Goal: Information Seeking & Learning: Learn about a topic

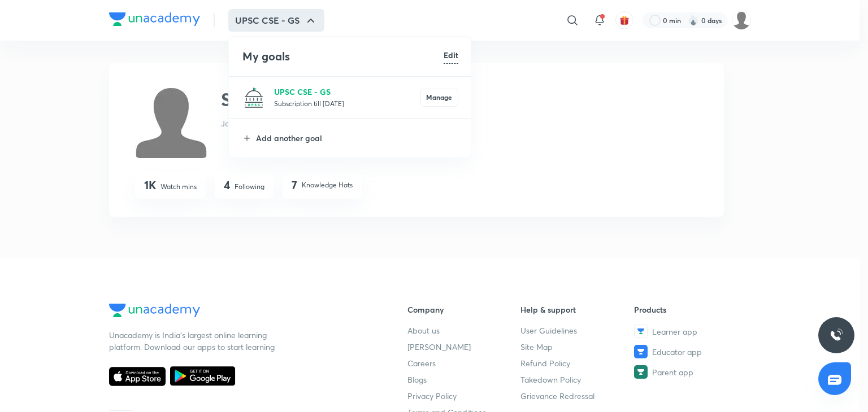
click at [310, 97] on p "UPSC CSE - GS" at bounding box center [347, 92] width 146 height 12
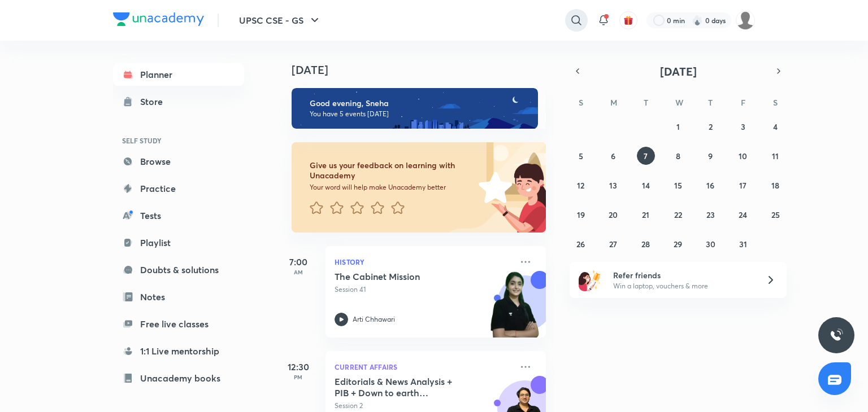
click at [573, 18] on icon at bounding box center [577, 21] width 14 height 14
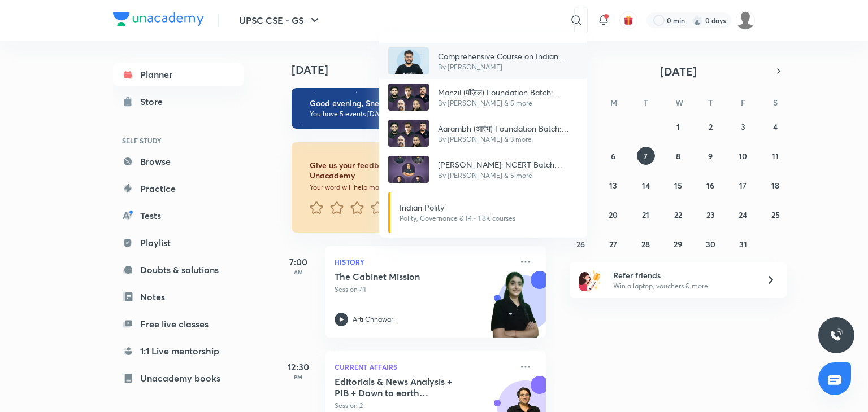
click at [520, 59] on p "Comprehensive Course on Indian Polity and Laxmikanth" at bounding box center [508, 56] width 140 height 12
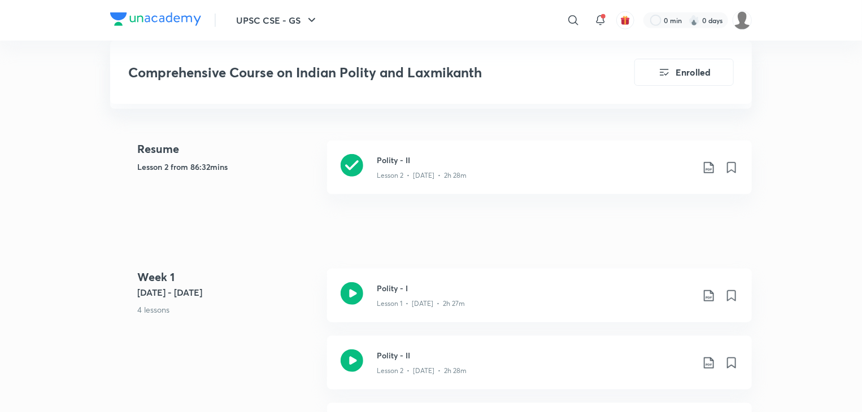
scroll to position [308, 0]
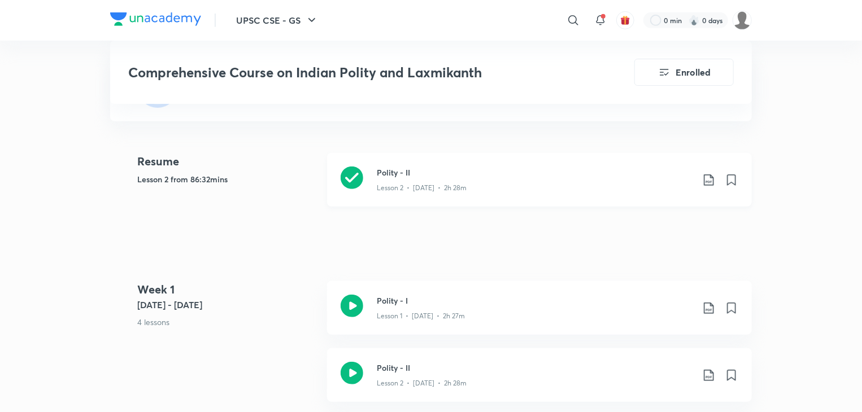
click at [614, 167] on h3 "Polity - II" at bounding box center [535, 173] width 316 height 12
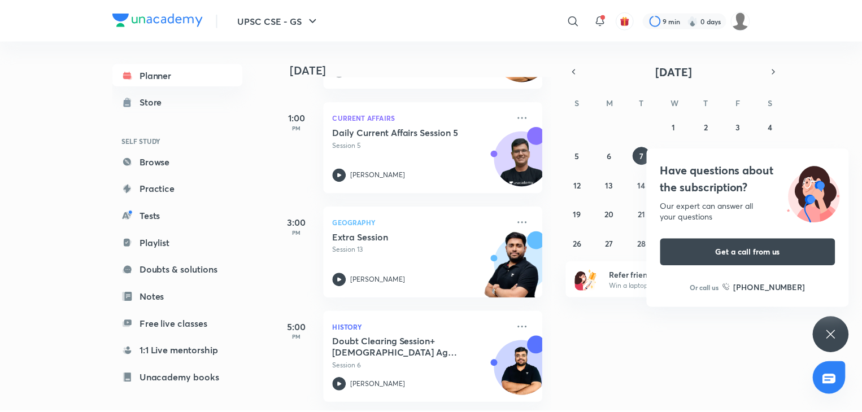
scroll to position [96, 0]
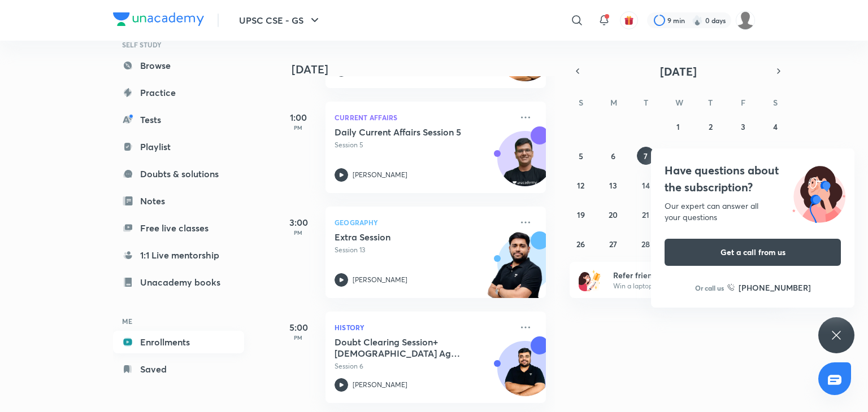
click at [216, 338] on link "Enrollments" at bounding box center [178, 342] width 131 height 23
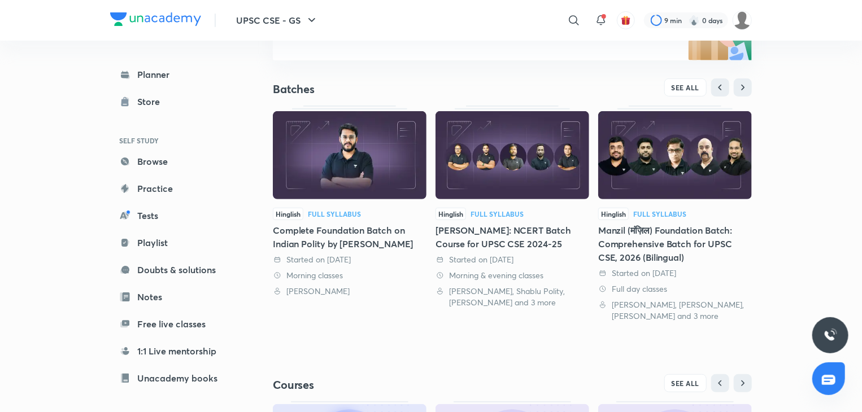
scroll to position [194, 0]
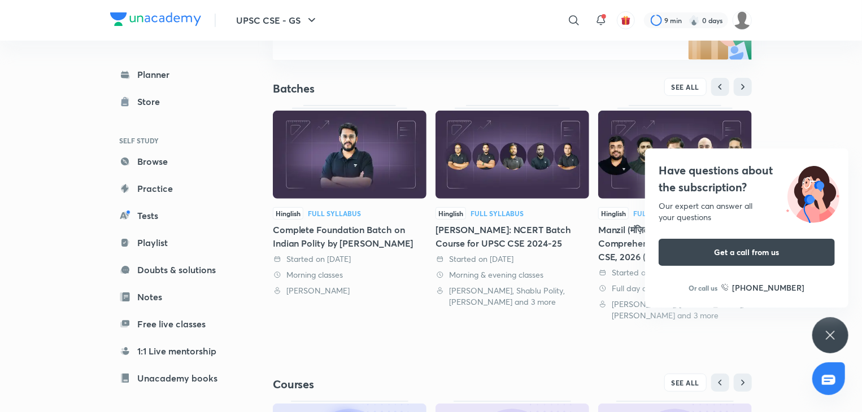
click at [828, 334] on icon at bounding box center [831, 336] width 14 height 14
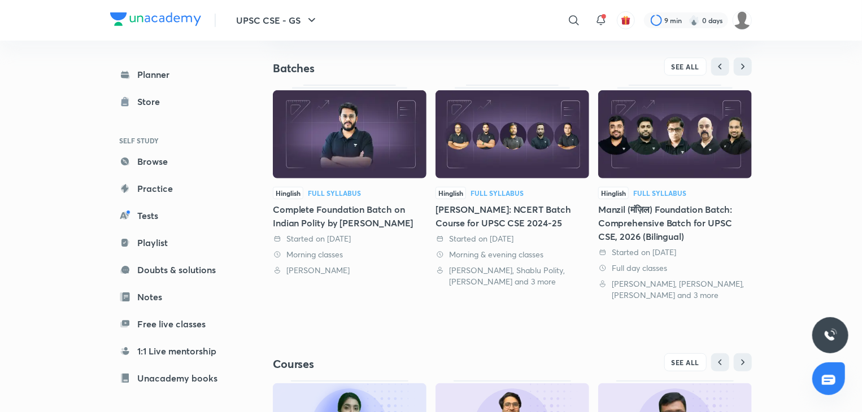
scroll to position [176, 0]
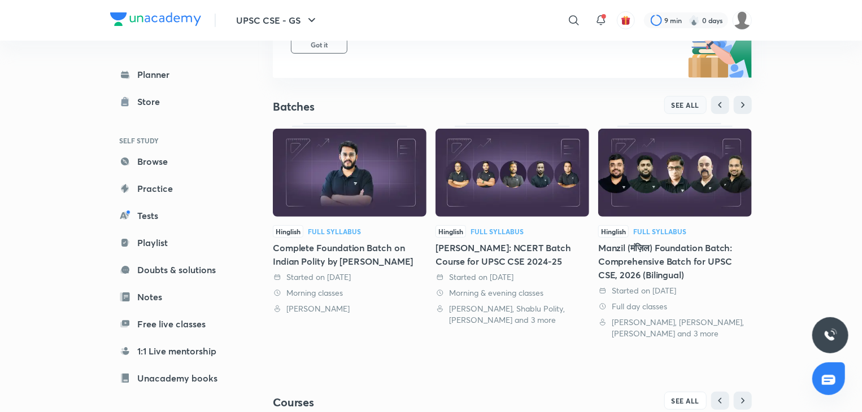
click at [692, 102] on span "SEE ALL" at bounding box center [686, 105] width 28 height 8
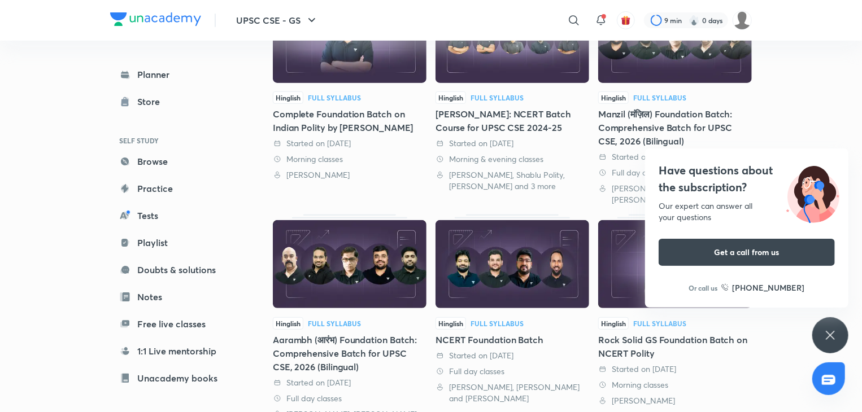
scroll to position [173, 0]
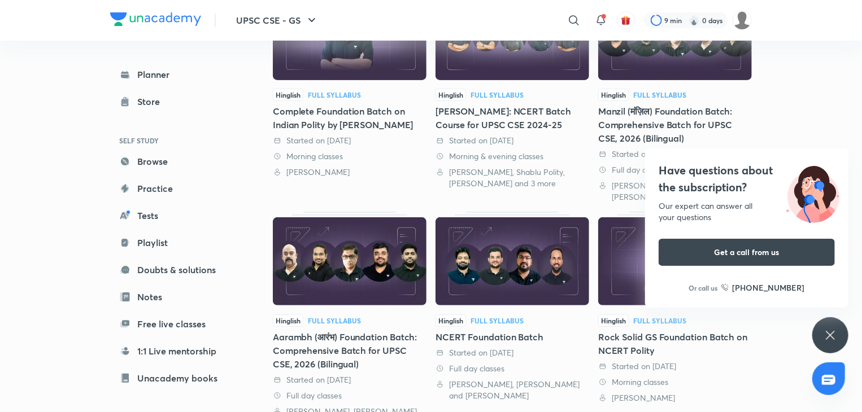
click at [650, 45] on img at bounding box center [675, 36] width 154 height 88
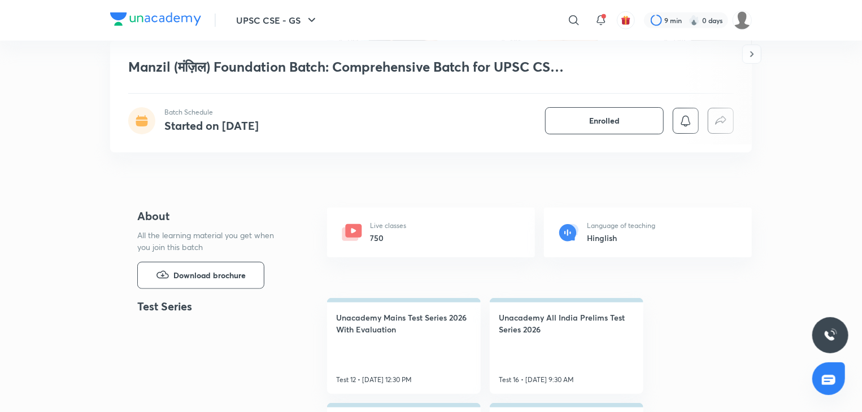
scroll to position [393, 0]
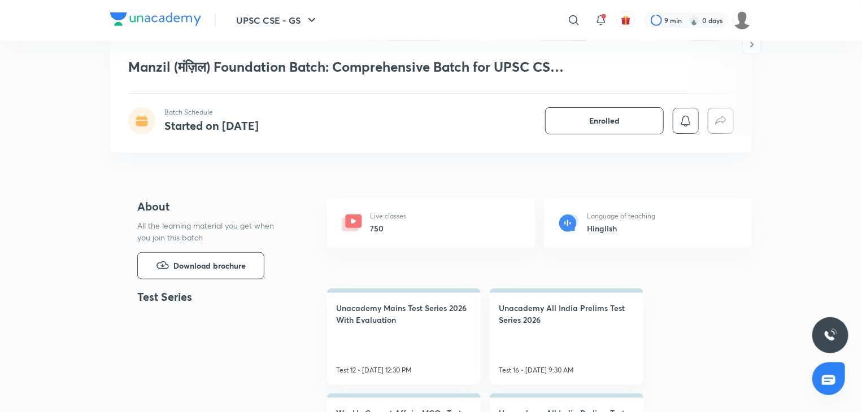
click at [475, 216] on div "Live classes 750" at bounding box center [431, 223] width 208 height 50
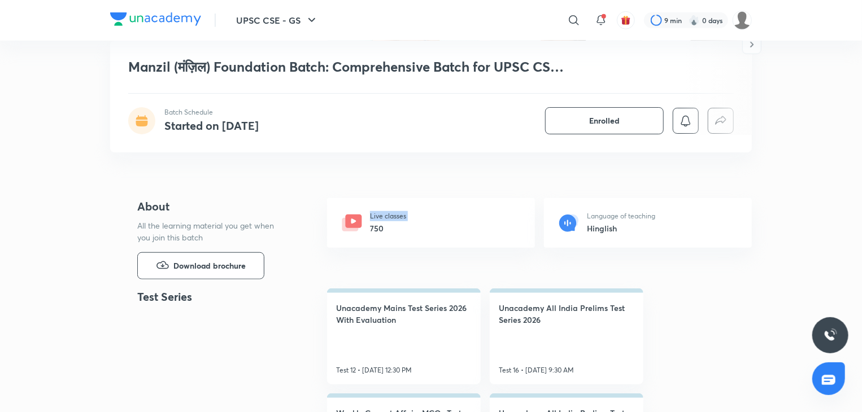
click at [475, 216] on div "Live classes 750" at bounding box center [431, 223] width 208 height 50
click at [353, 223] on icon at bounding box center [354, 222] width 16 height 14
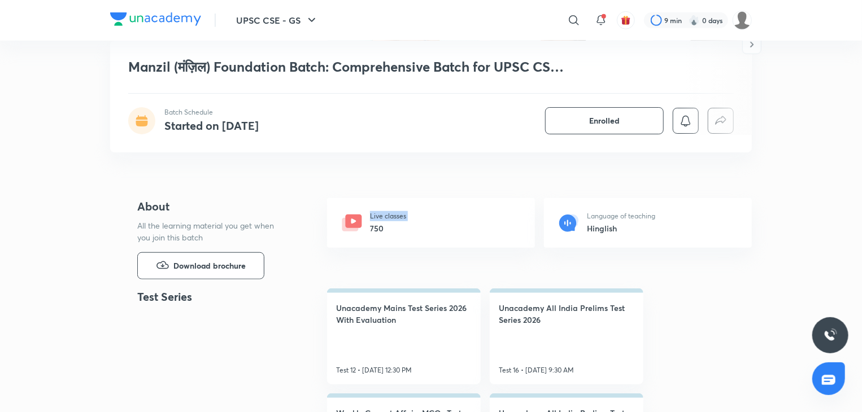
click at [353, 223] on icon at bounding box center [354, 222] width 16 height 14
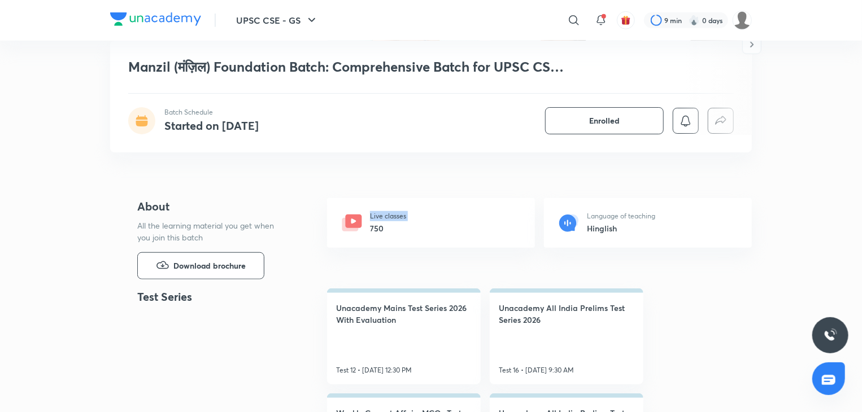
click at [353, 223] on icon at bounding box center [354, 222] width 16 height 14
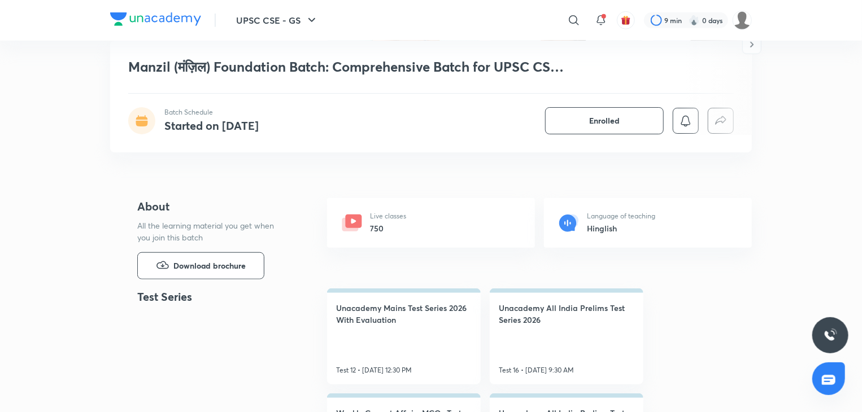
click at [353, 221] on icon at bounding box center [353, 221] width 5 height 5
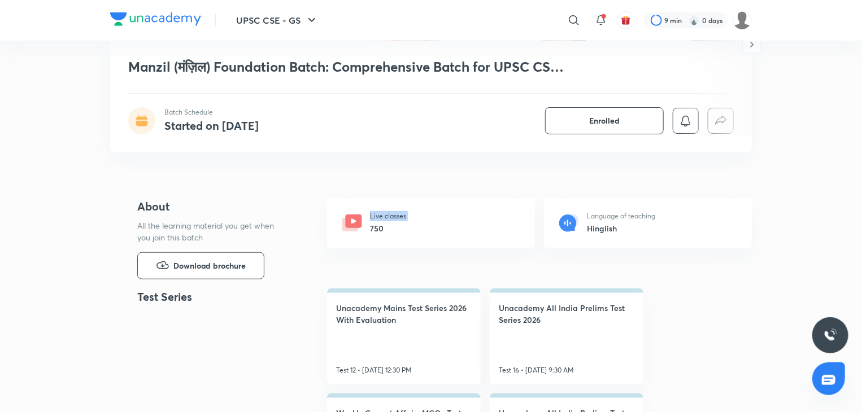
click at [353, 221] on icon at bounding box center [353, 221] width 5 height 5
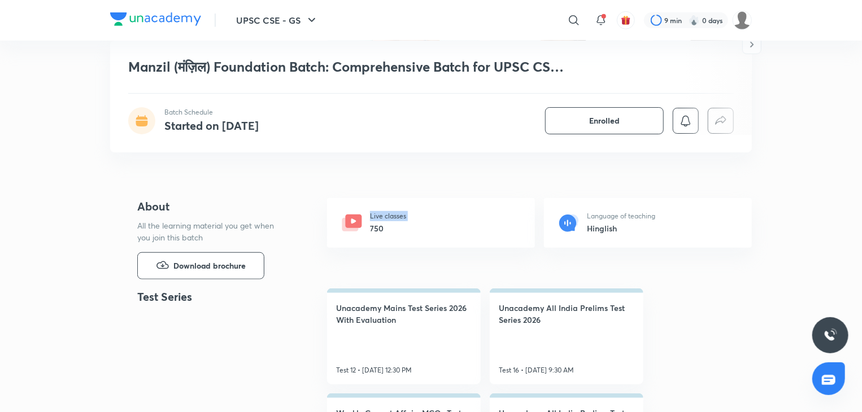
click at [353, 221] on icon at bounding box center [353, 221] width 5 height 5
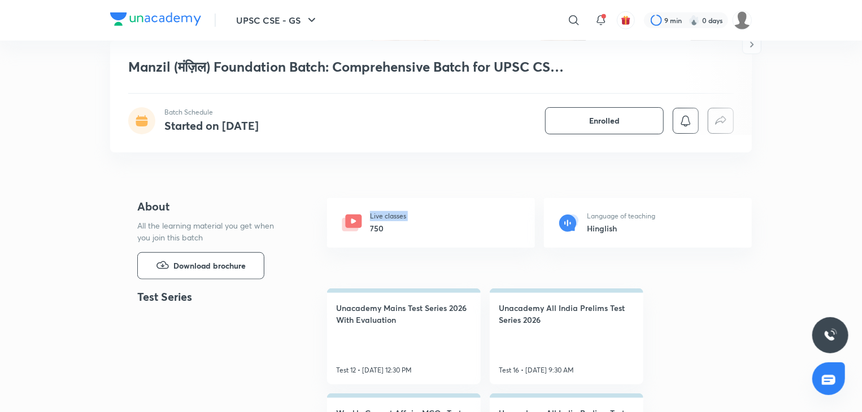
click at [353, 221] on icon at bounding box center [353, 221] width 5 height 5
click at [376, 229] on h6 "750" at bounding box center [388, 229] width 36 height 12
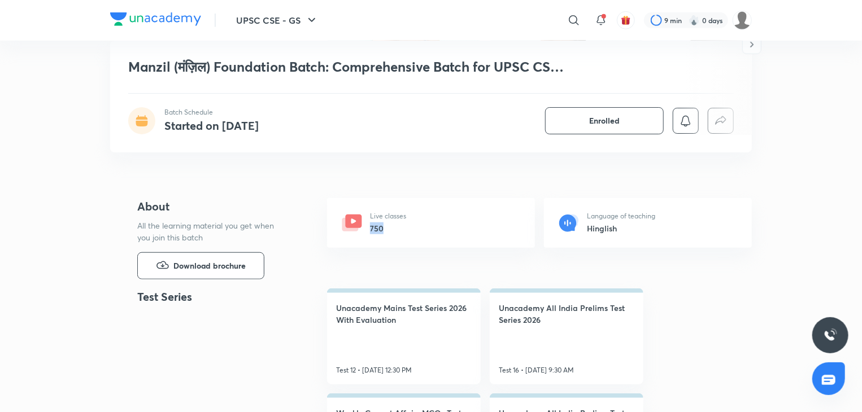
click at [376, 229] on h6 "750" at bounding box center [388, 229] width 36 height 12
drag, startPoint x: 376, startPoint y: 229, endPoint x: 414, endPoint y: 221, distance: 38.8
click at [414, 221] on div "Live classes 750" at bounding box center [431, 223] width 208 height 50
click at [529, 228] on div "Live classes 750" at bounding box center [431, 223] width 208 height 50
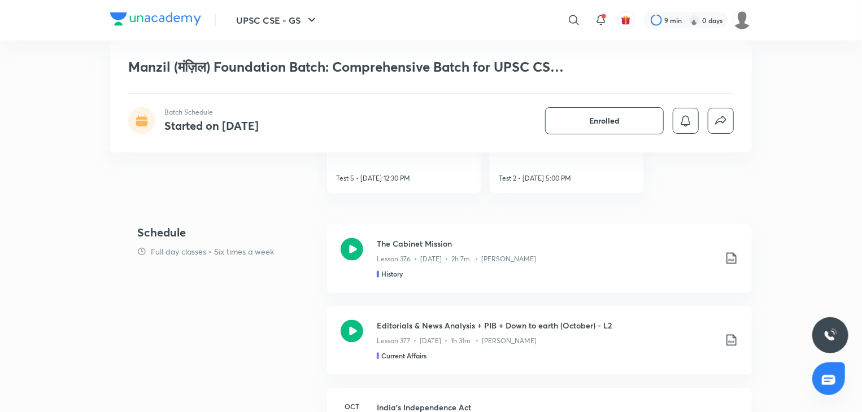
scroll to position [1024, 0]
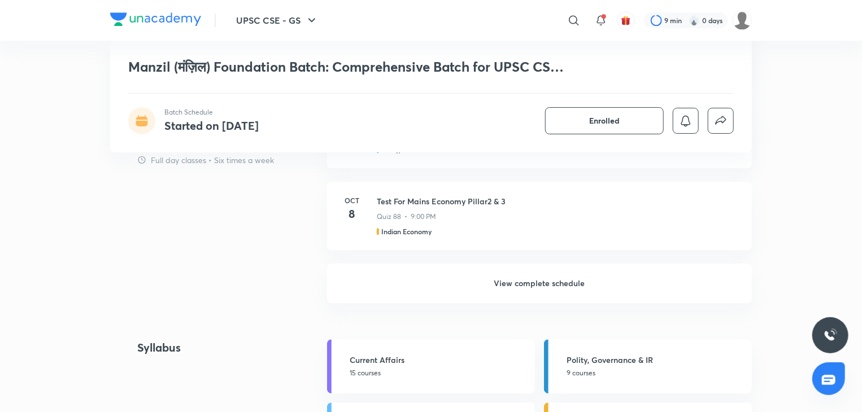
scroll to position [1480, 0]
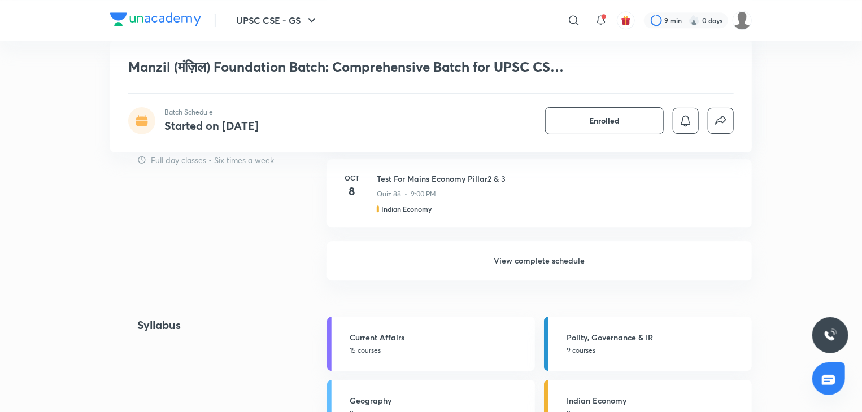
click at [566, 251] on h6 "View complete schedule" at bounding box center [539, 261] width 425 height 40
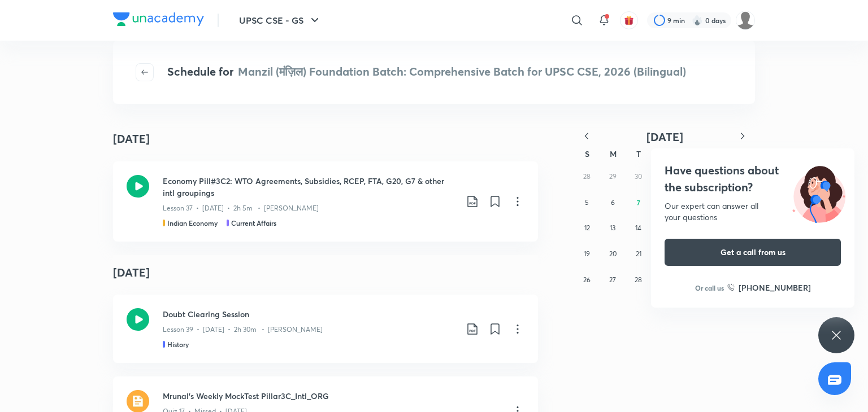
click at [840, 337] on icon at bounding box center [836, 336] width 14 height 14
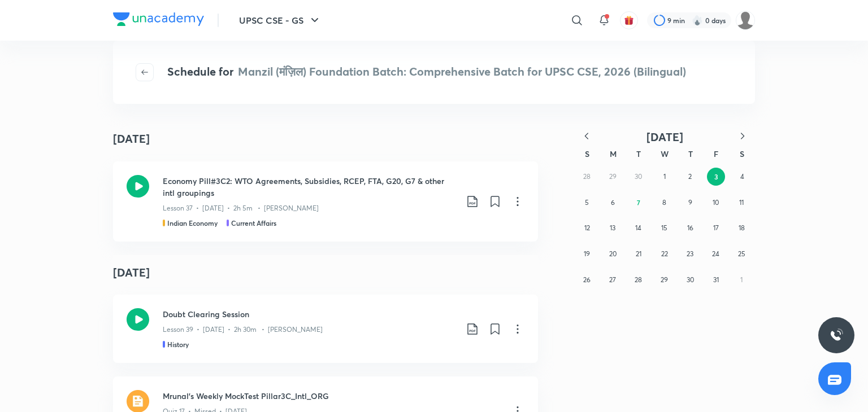
click at [840, 337] on img at bounding box center [836, 336] width 14 height 14
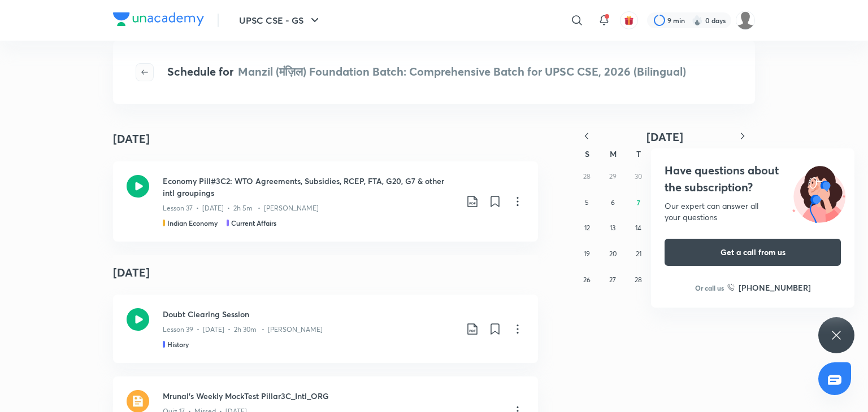
click at [149, 71] on icon "button" at bounding box center [144, 72] width 9 height 9
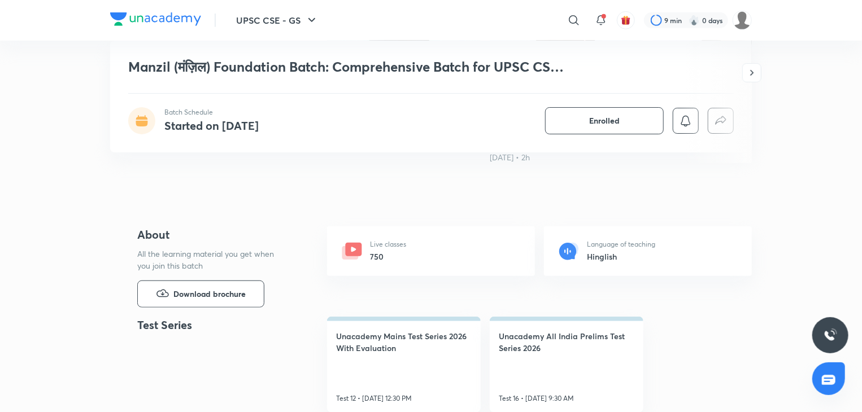
scroll to position [357, 0]
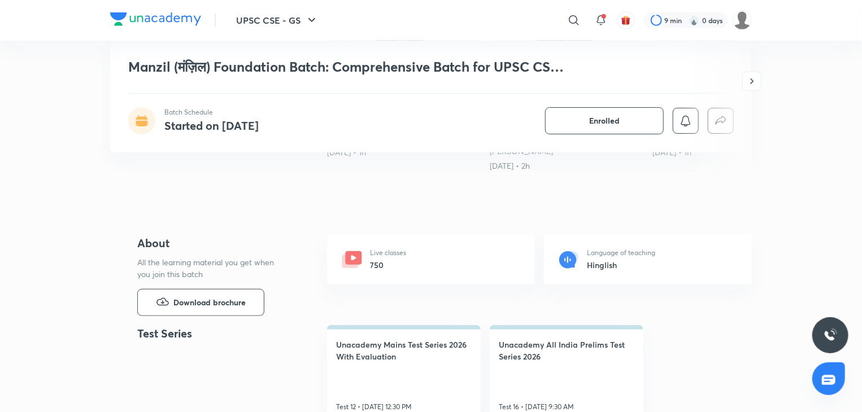
click at [348, 260] on icon at bounding box center [354, 258] width 16 height 14
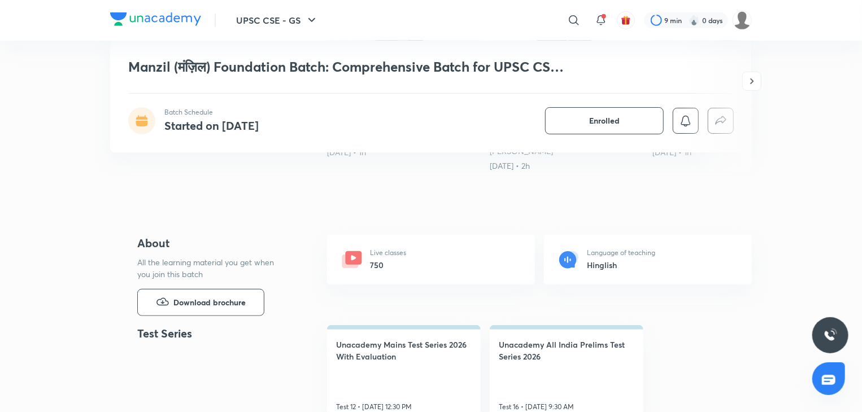
click at [348, 260] on icon at bounding box center [354, 258] width 16 height 14
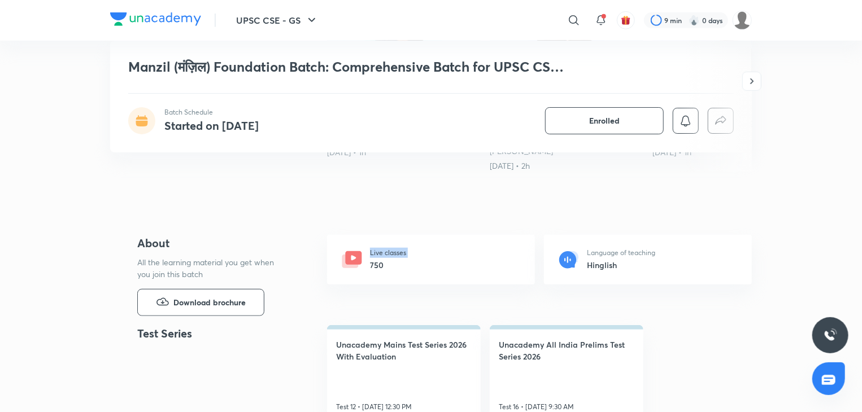
click at [348, 260] on icon at bounding box center [354, 258] width 16 height 14
click at [562, 258] on icon at bounding box center [567, 259] width 17 height 17
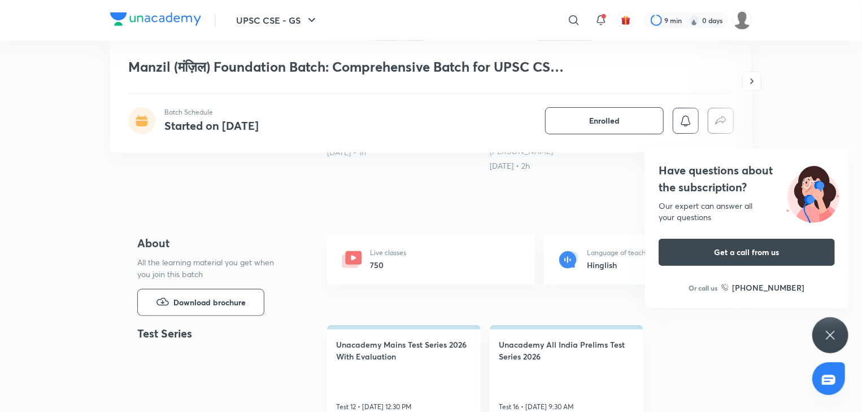
click at [419, 369] on link "Unacademy Mains Test Series 2026 With Evaluation Test 12 • Oct 12, 12:30 PM" at bounding box center [404, 373] width 154 height 96
